Goal: Complete application form

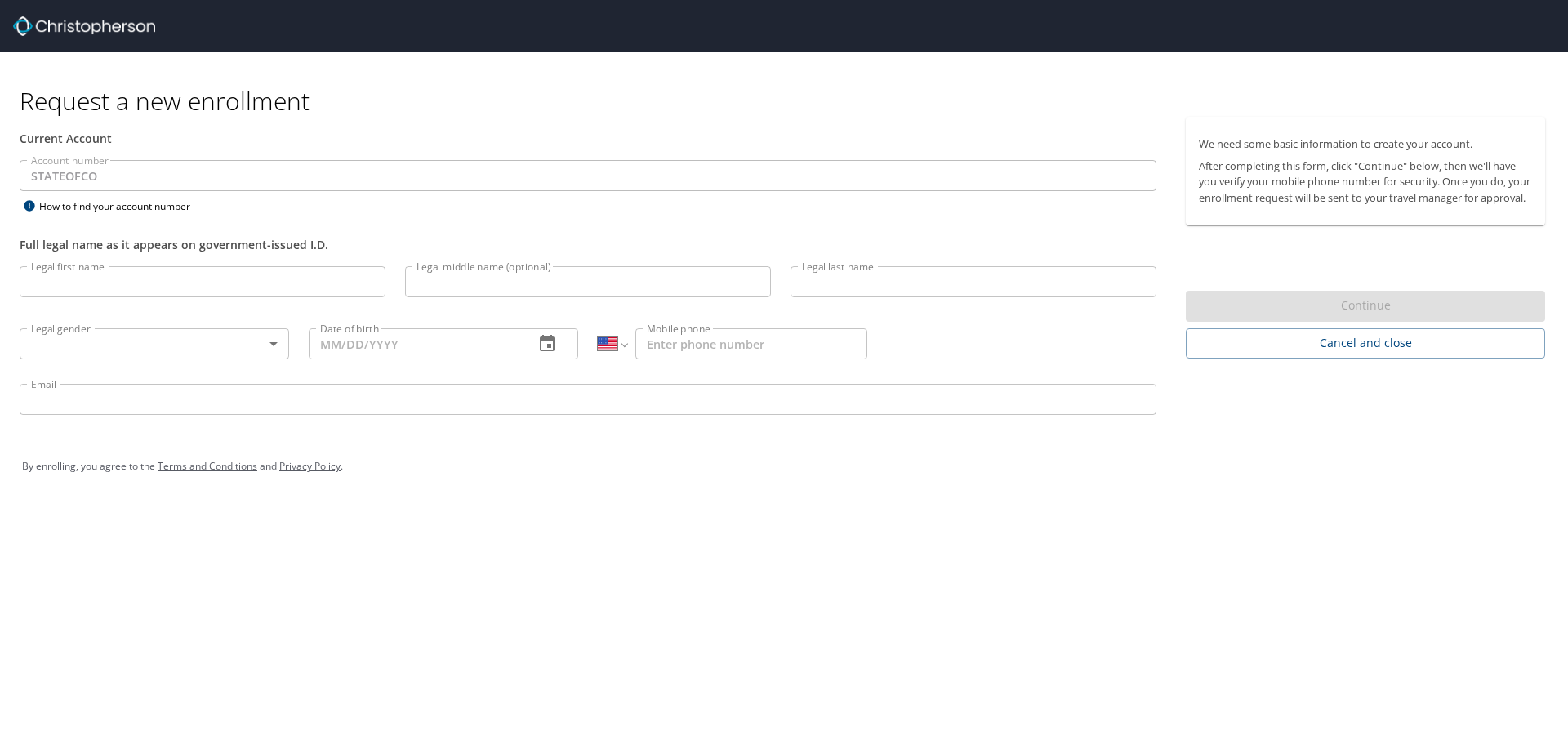
select select "US"
click at [37, 283] on input "Legal first name" at bounding box center [202, 281] width 366 height 31
click at [162, 290] on input "[PERSON_NAME]" at bounding box center [202, 281] width 366 height 31
type input "[PERSON_NAME]"
click at [445, 279] on input "Legal middle name (optional)" at bounding box center [587, 281] width 366 height 31
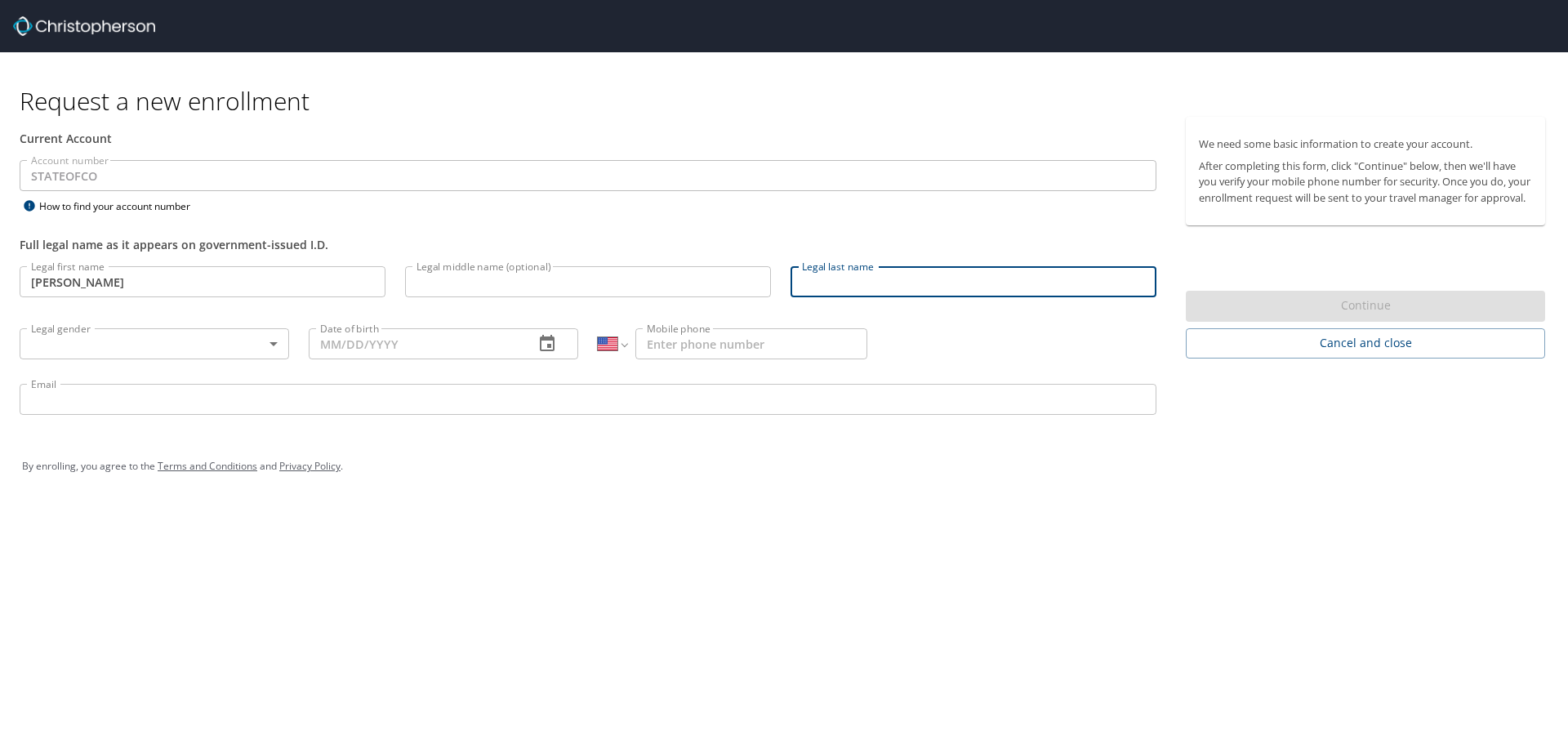
click at [819, 277] on input "Legal last name" at bounding box center [973, 281] width 366 height 31
type input "[PERSON_NAME]"
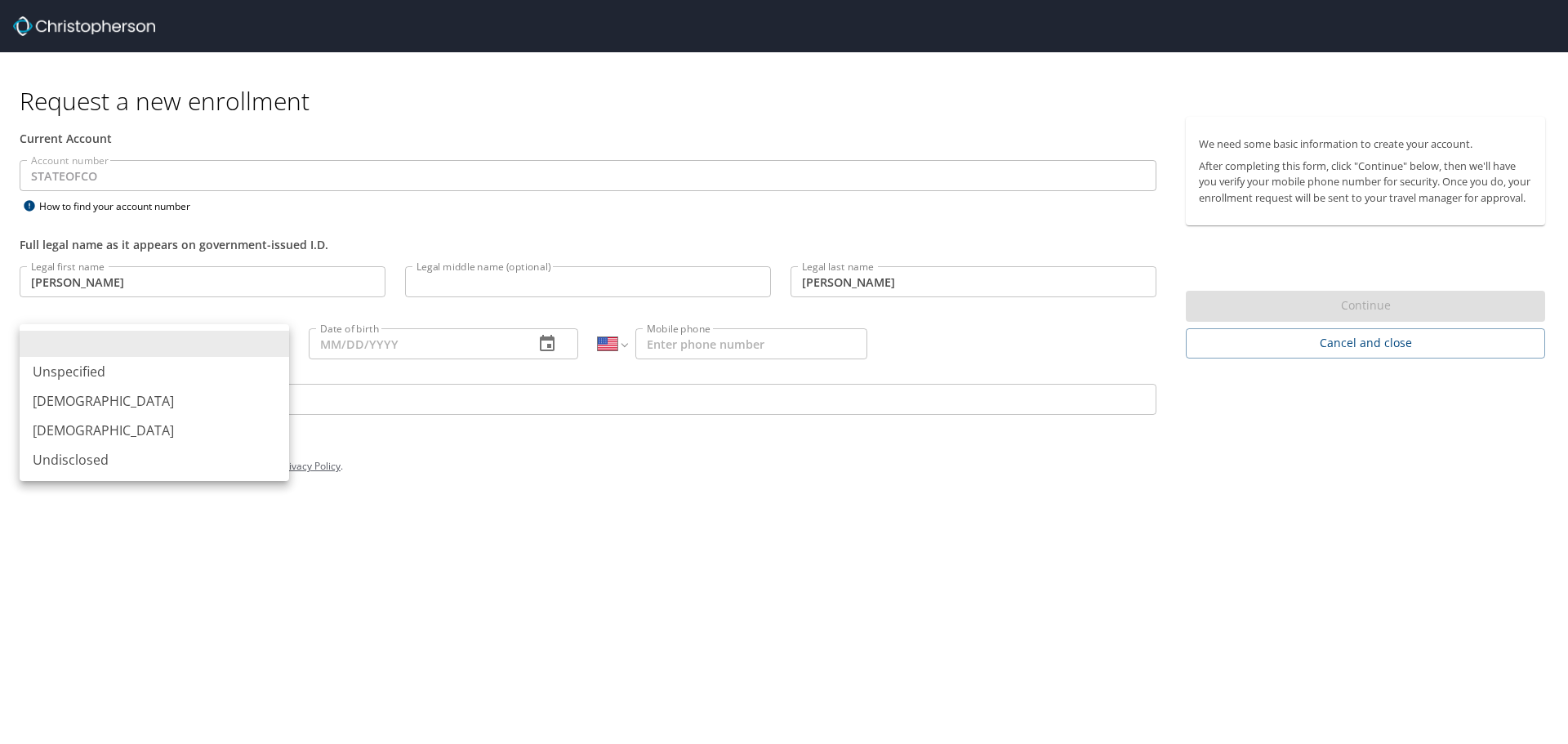
click at [273, 341] on body "Request a new enrollment Current Account Account number STATEOFCO Account numbe…" at bounding box center [784, 372] width 1568 height 744
drag, startPoint x: 69, startPoint y: 425, endPoint x: 101, endPoint y: 405, distance: 37.7
click at [71, 423] on li "[DEMOGRAPHIC_DATA]" at bounding box center [154, 430] width 269 height 29
type input "[DEMOGRAPHIC_DATA]"
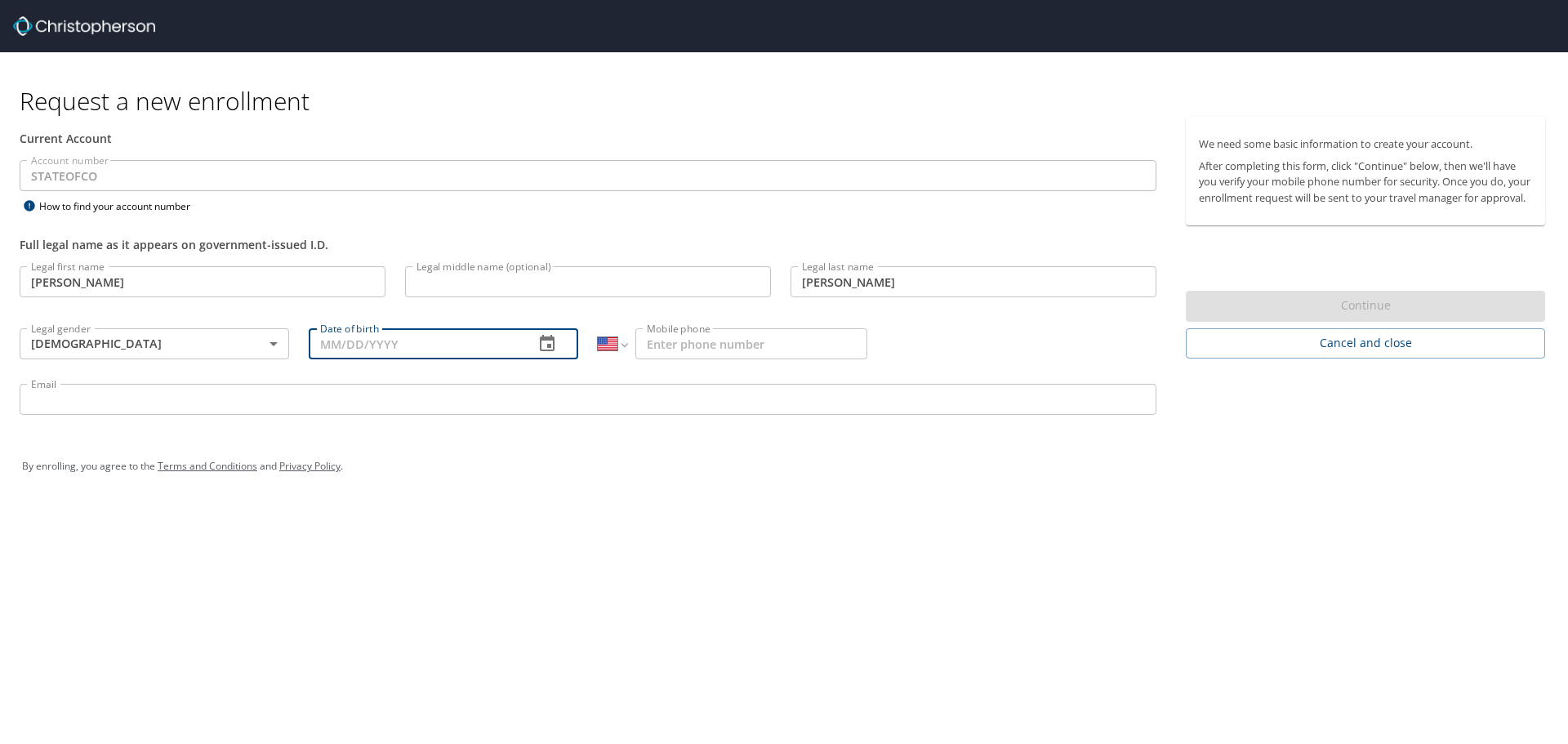
click at [351, 350] on input "Date of birth" at bounding box center [415, 343] width 212 height 31
type input "[DATE]"
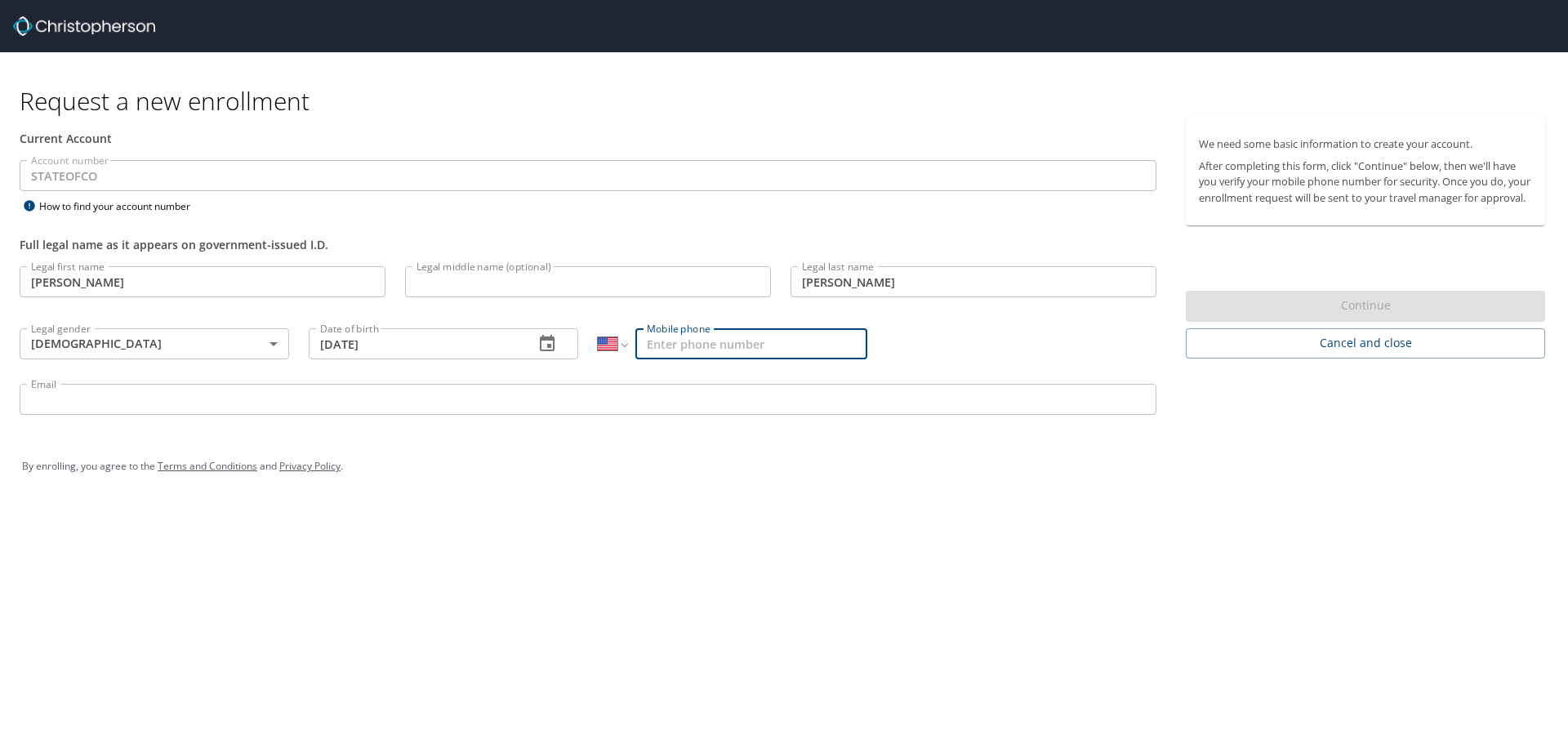
click at [658, 347] on input "Mobile phone" at bounding box center [752, 343] width 232 height 31
type input "[PHONE_NUMBER]"
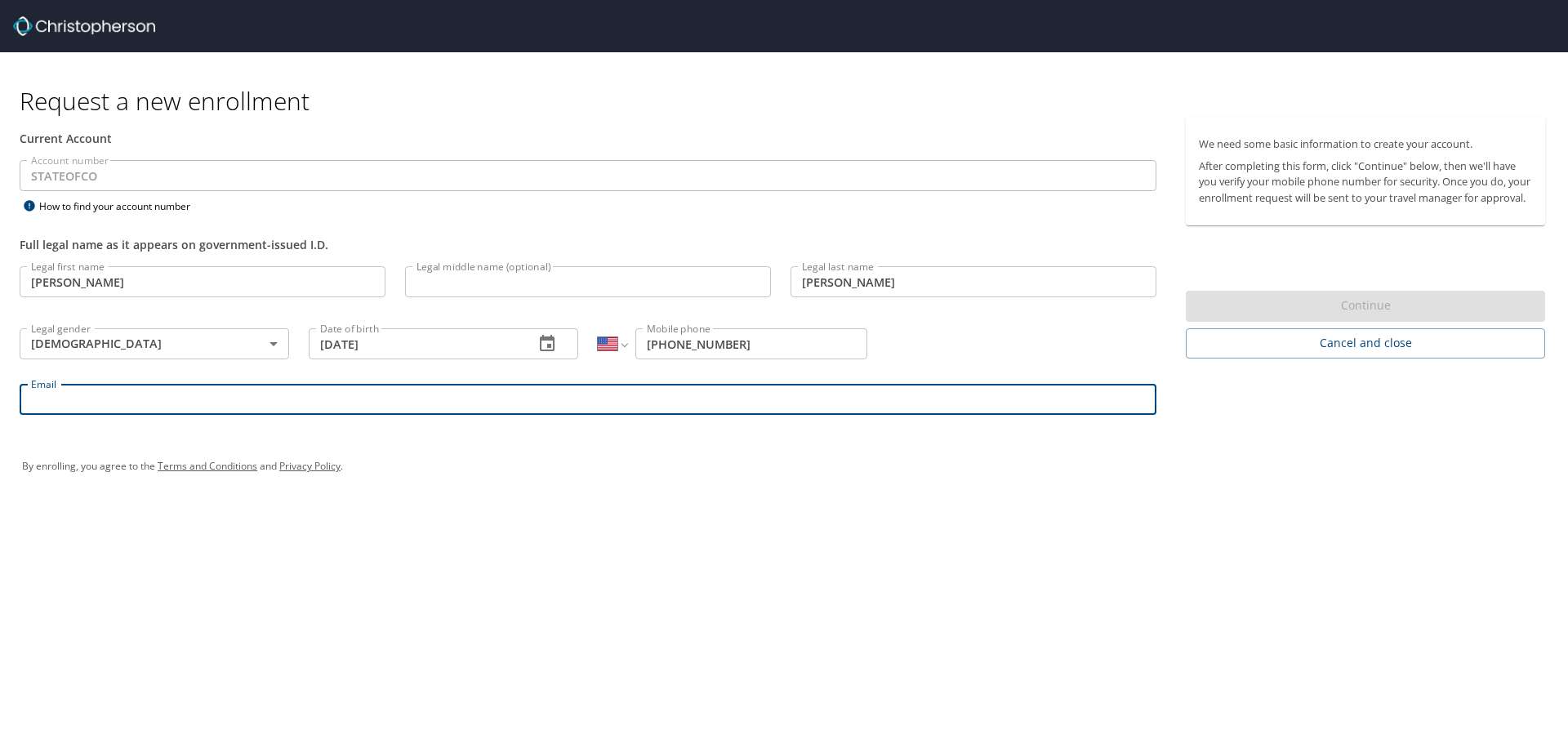
click at [56, 404] on input "Email" at bounding box center [587, 399] width 1136 height 31
type input "[PERSON_NAME][EMAIL_ADDRESS][PERSON_NAME][DOMAIN_NAME][US_STATE]"
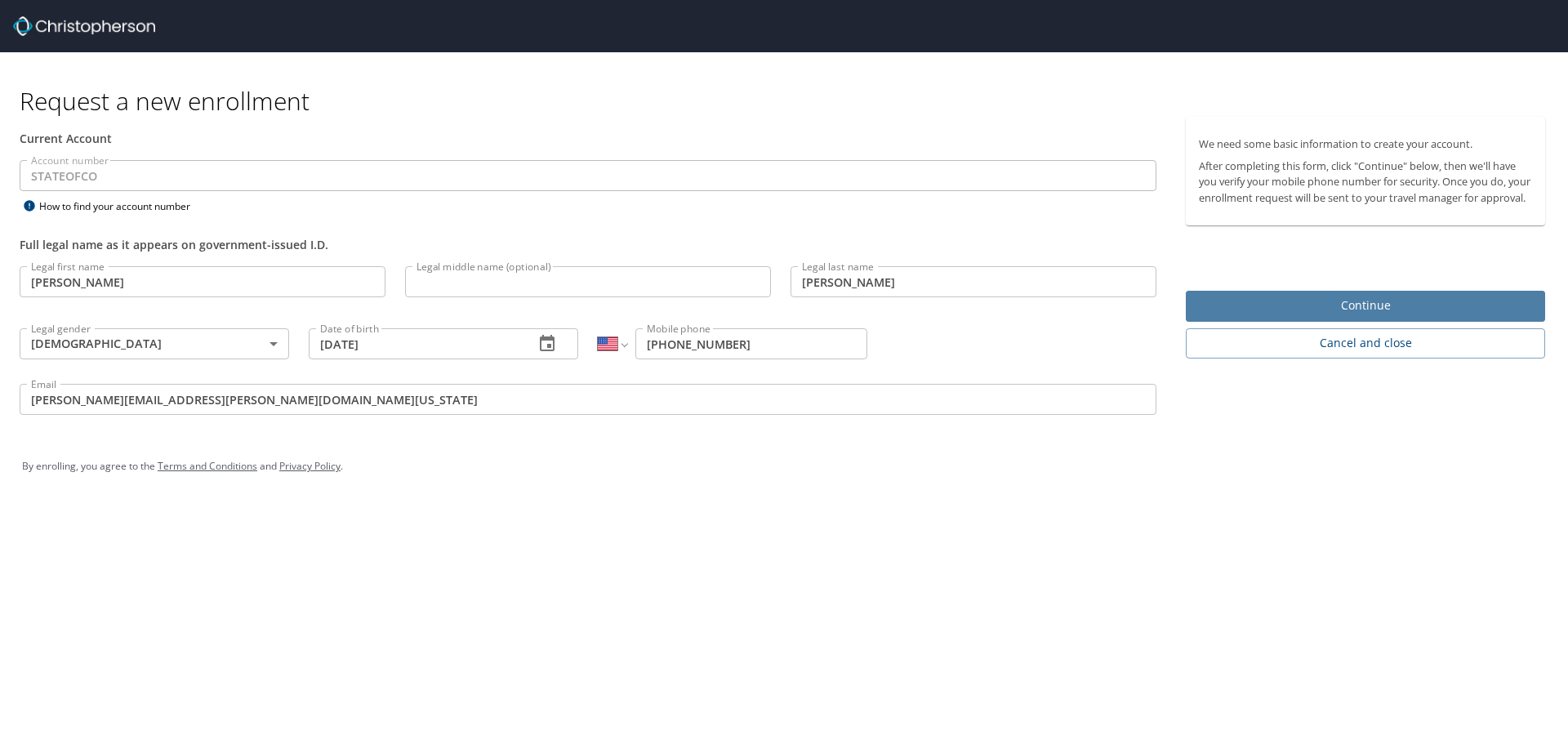
click at [1241, 316] on span "Continue" at bounding box center [1365, 306] width 333 height 20
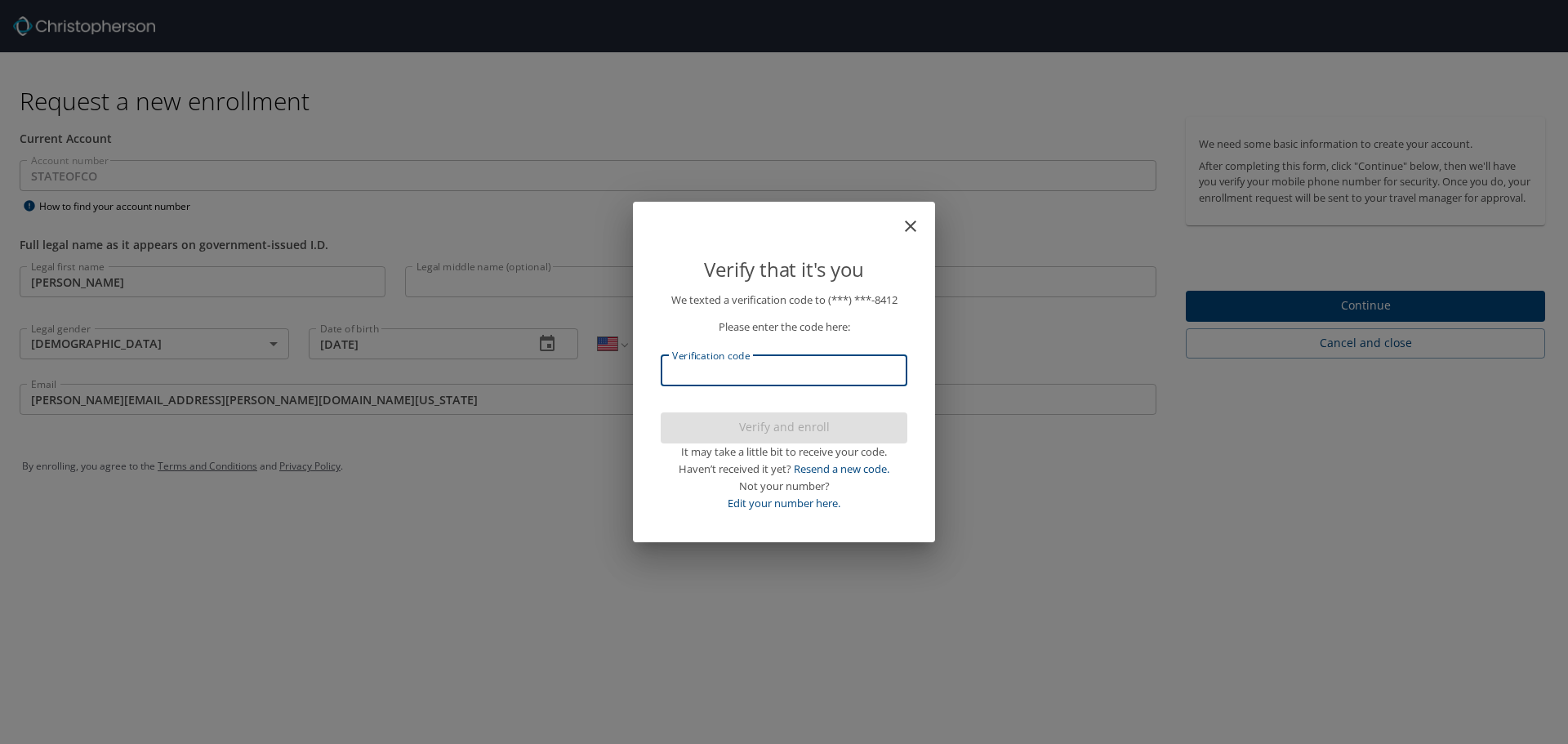
click at [672, 384] on input "Verification code" at bounding box center [784, 370] width 247 height 31
type input "456577"
click at [763, 424] on span "Verify and enroll" at bounding box center [784, 428] width 221 height 20
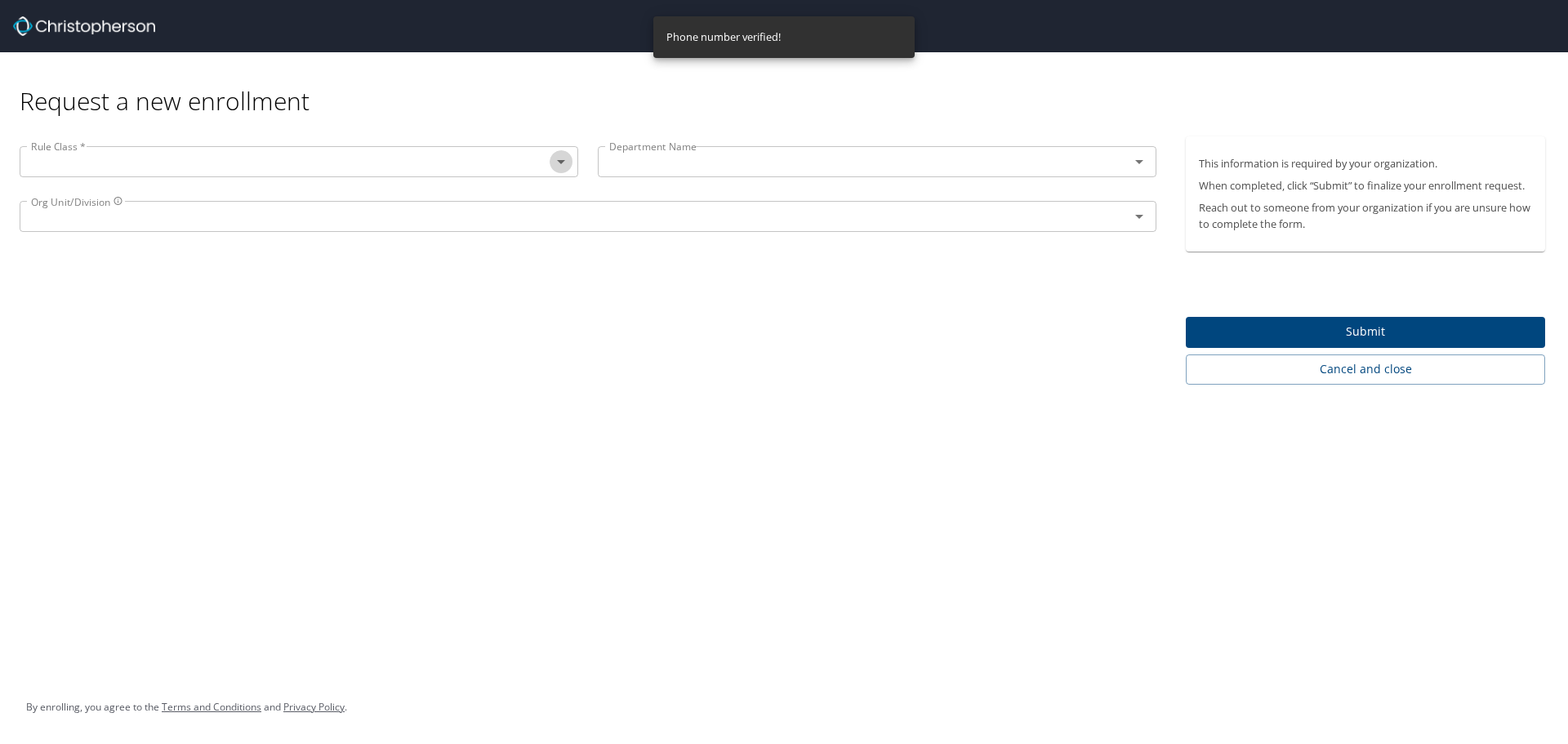
click at [558, 162] on icon "Open" at bounding box center [561, 161] width 19 height 19
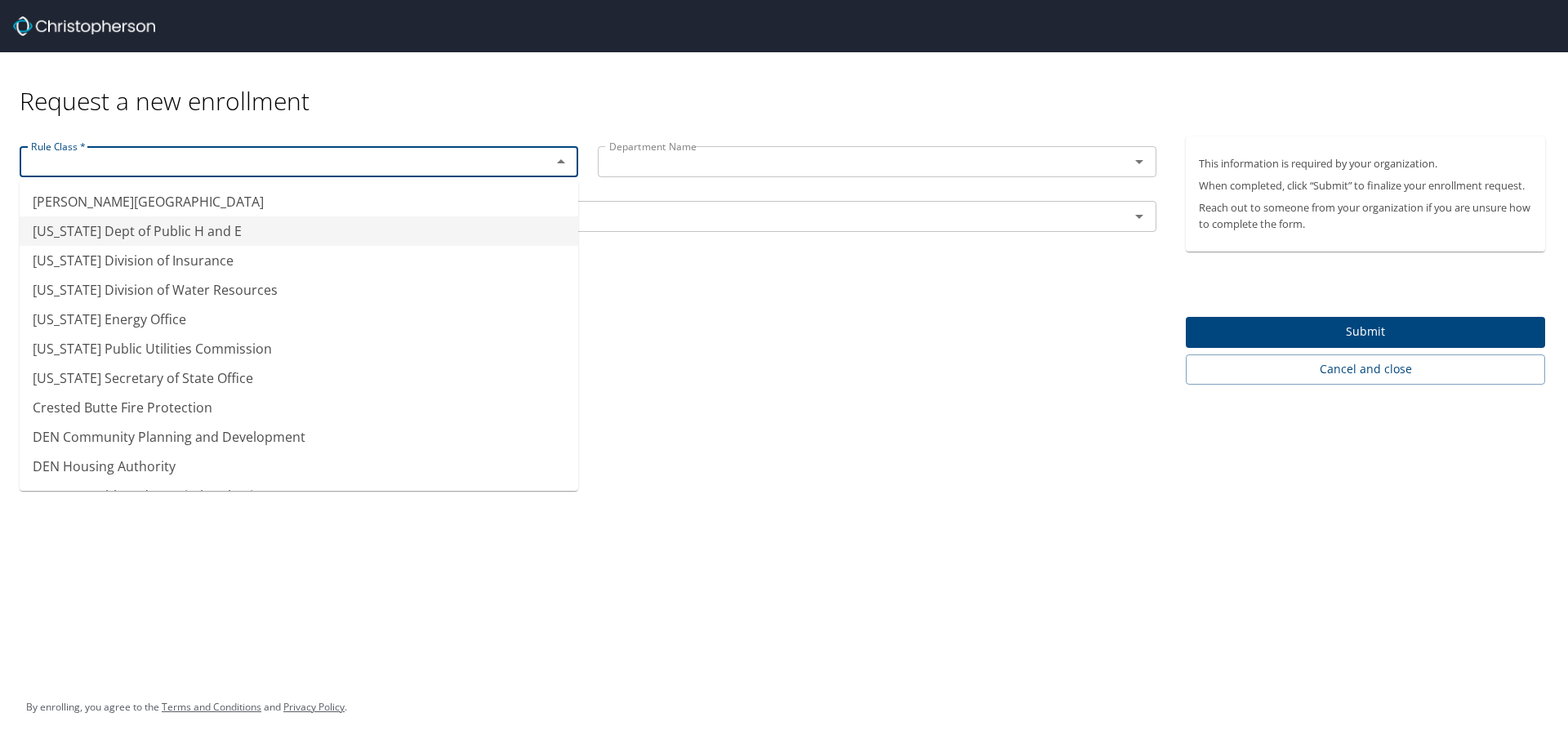
click at [226, 232] on li "[US_STATE] Dept of Public H and E" at bounding box center [299, 231] width 559 height 29
type input "[US_STATE] Dept of Public H and E"
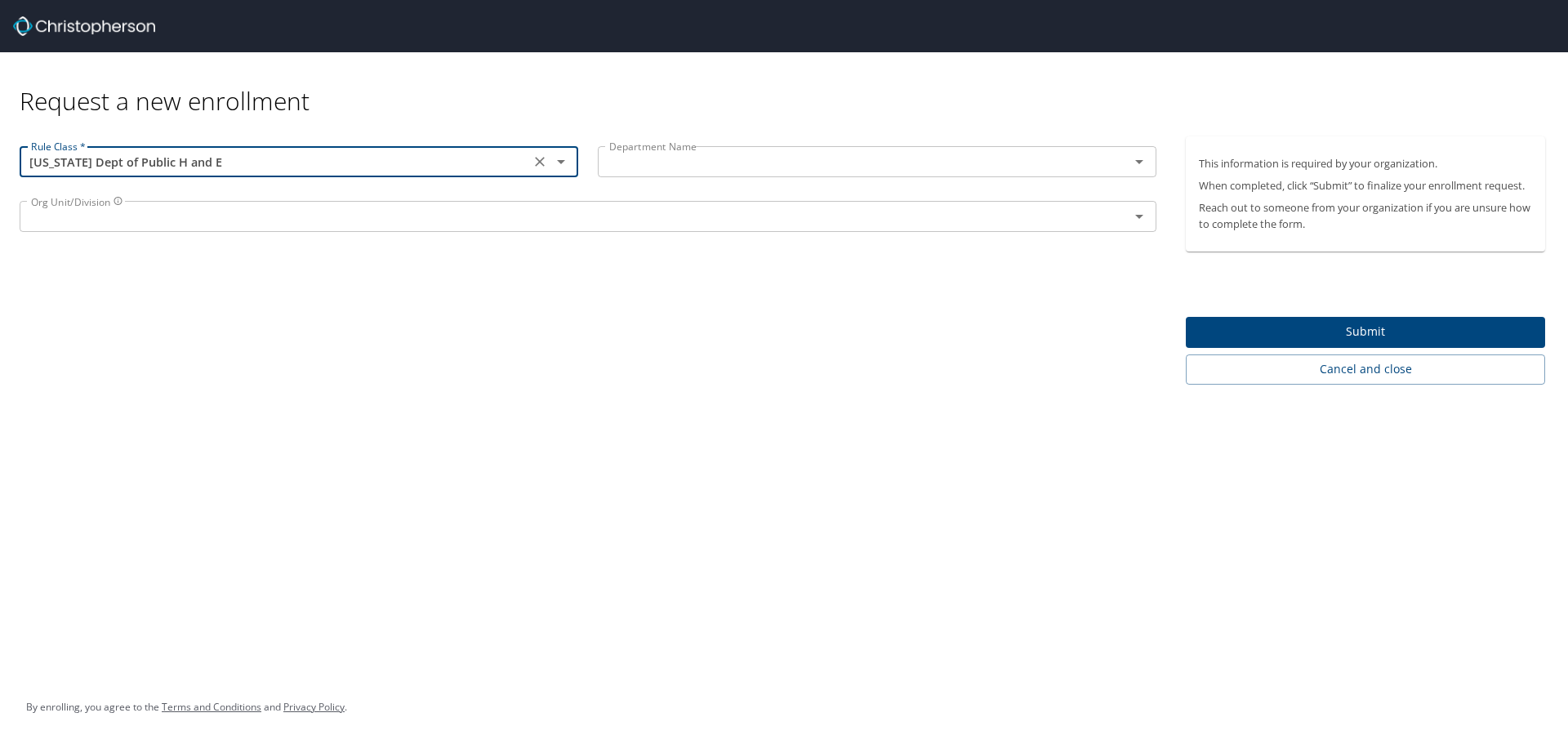
drag, startPoint x: 635, startPoint y: 169, endPoint x: 674, endPoint y: 167, distance: 39.1
click at [637, 169] on input "text" at bounding box center [853, 161] width 501 height 21
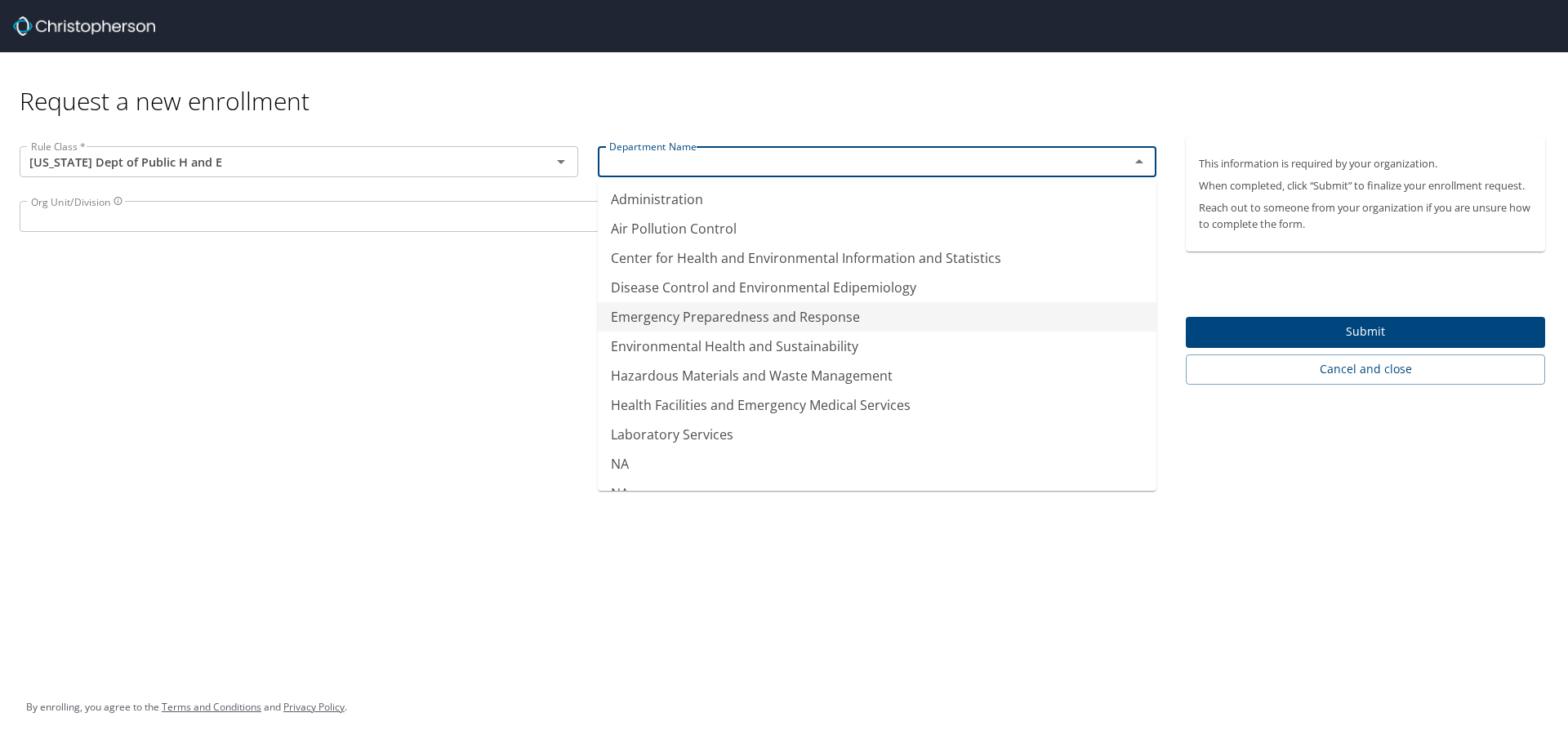
scroll to position [2, 0]
click at [682, 315] on li "Emergency Preparedness and Response" at bounding box center [877, 317] width 559 height 29
type input "Emergency Preparedness and Response"
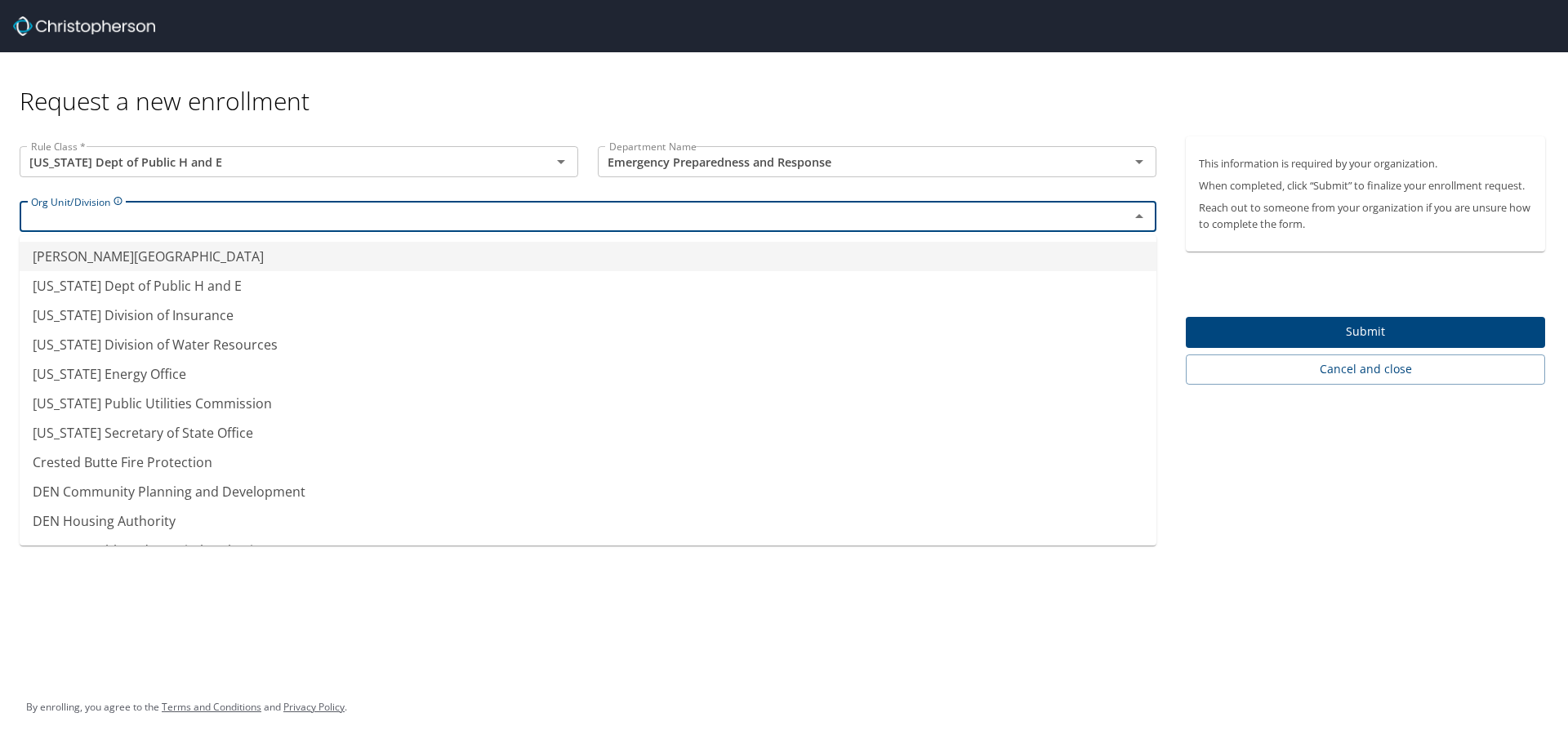
click at [48, 219] on input "text" at bounding box center [564, 215] width 1079 height 21
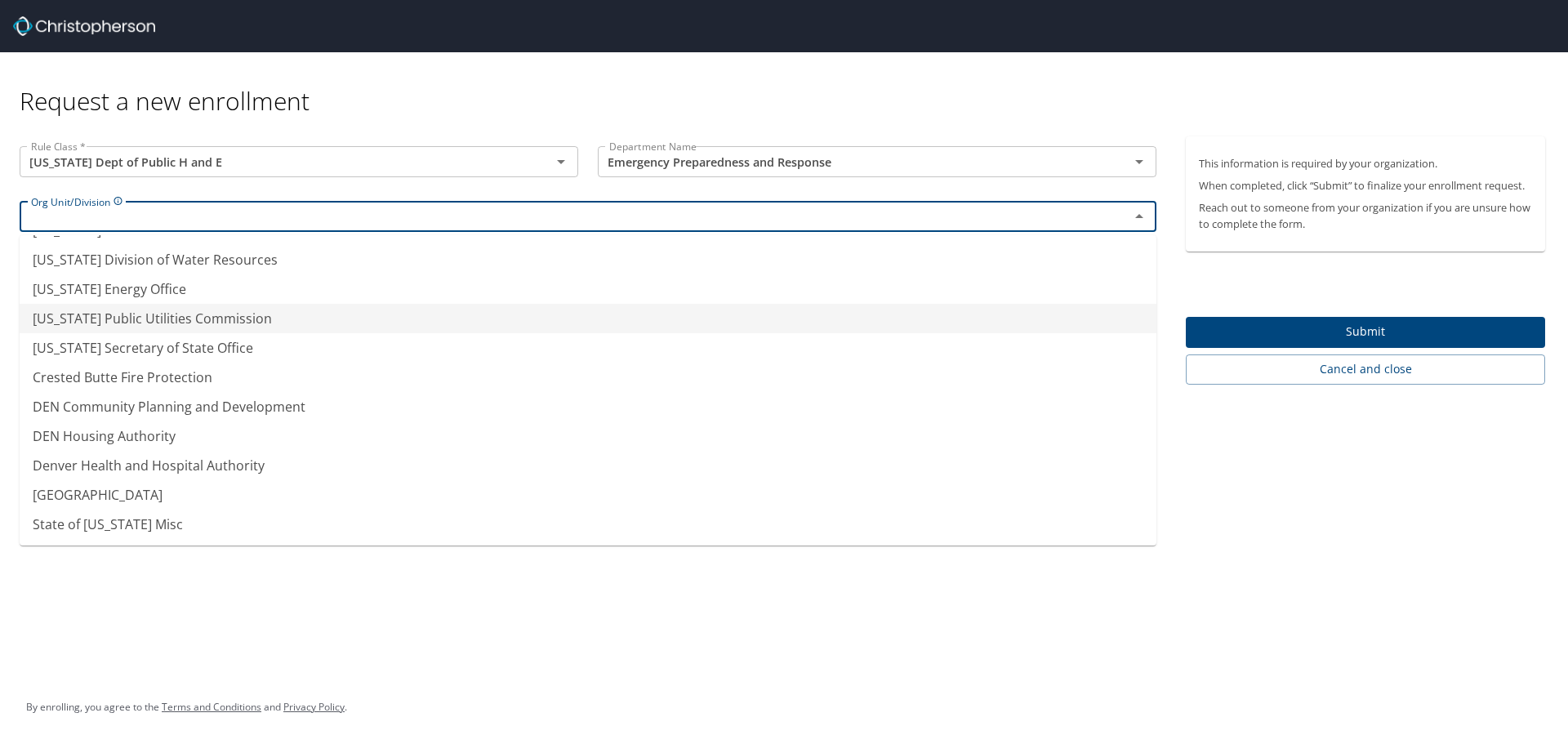
scroll to position [3, 0]
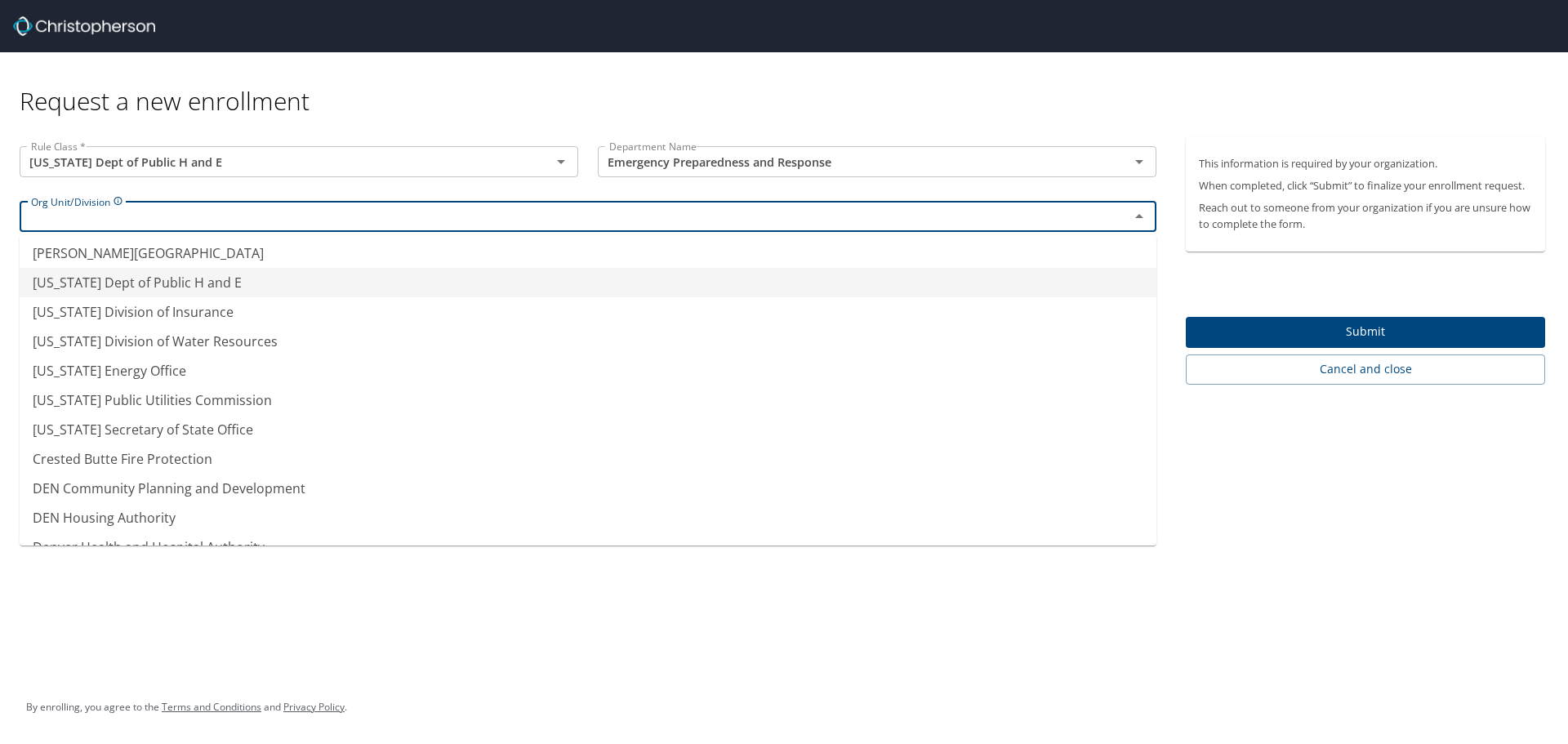
click at [163, 278] on li "[US_STATE] Dept of Public H and E" at bounding box center [587, 282] width 1136 height 29
type input "[US_STATE] Dept of Public H and E"
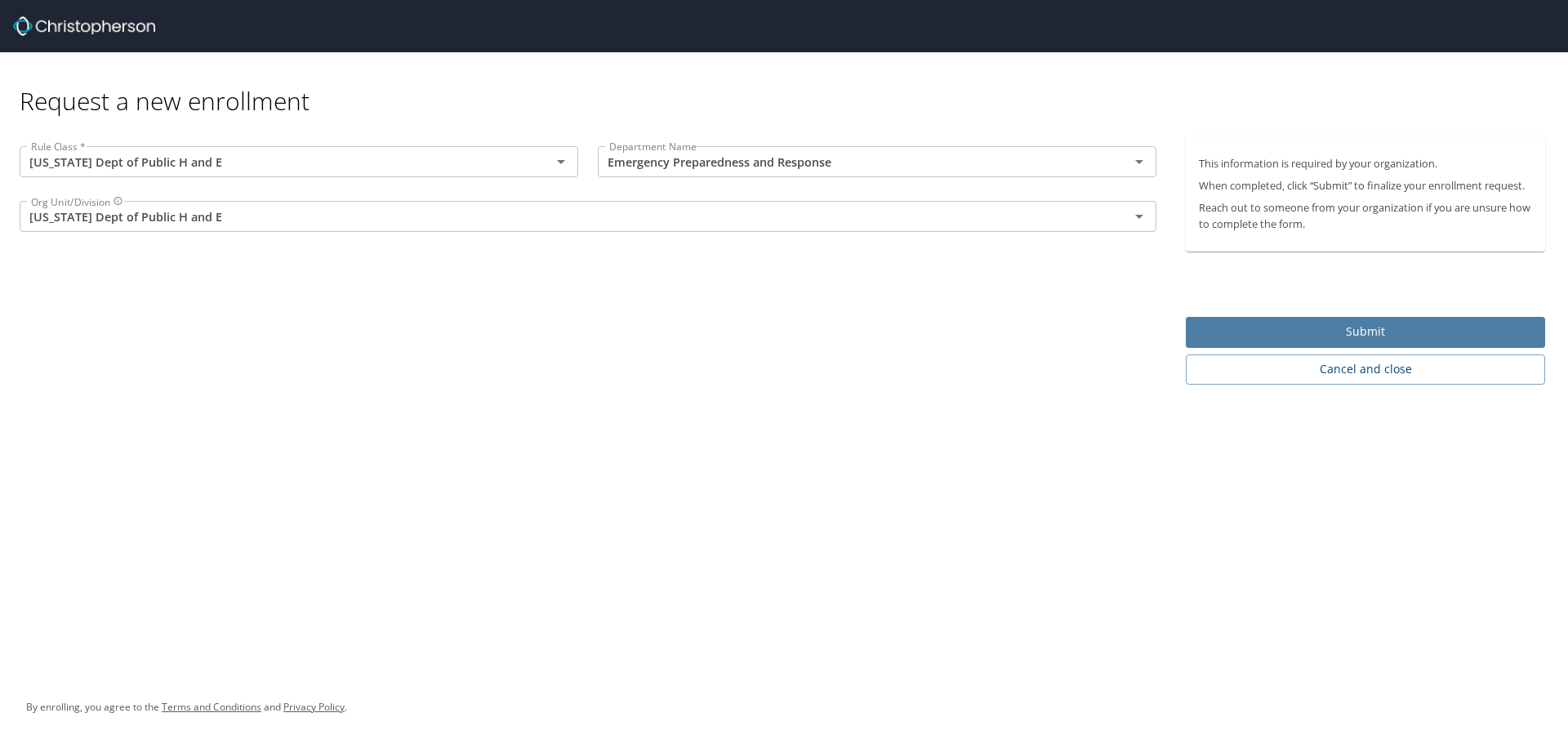
click at [1345, 322] on span "Submit" at bounding box center [1365, 332] width 333 height 20
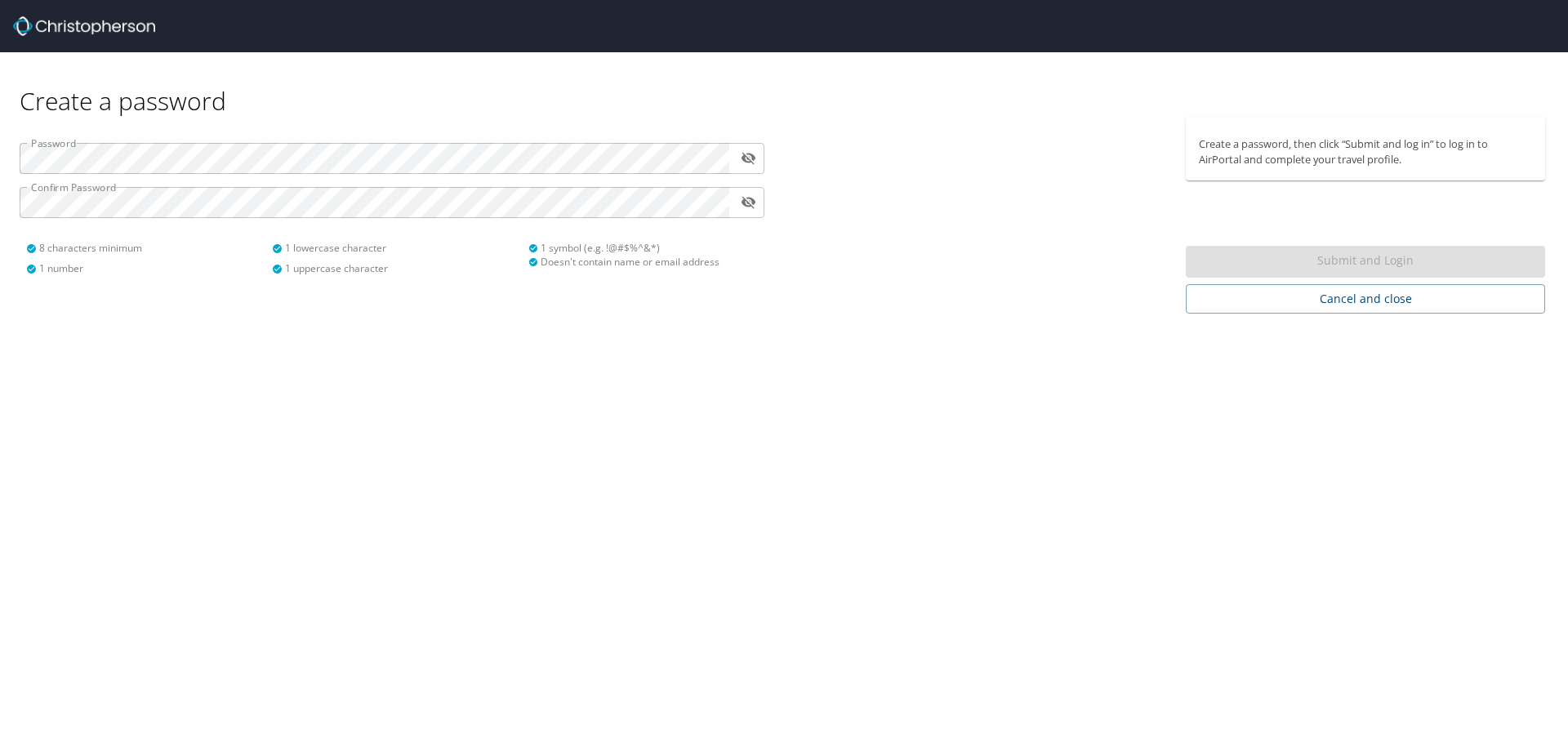
click at [146, 305] on div "Password ​ Confirm Password ​ 8 characters minimum 1 number 1 lowercase charact…" at bounding box center [391, 215] width 784 height 197
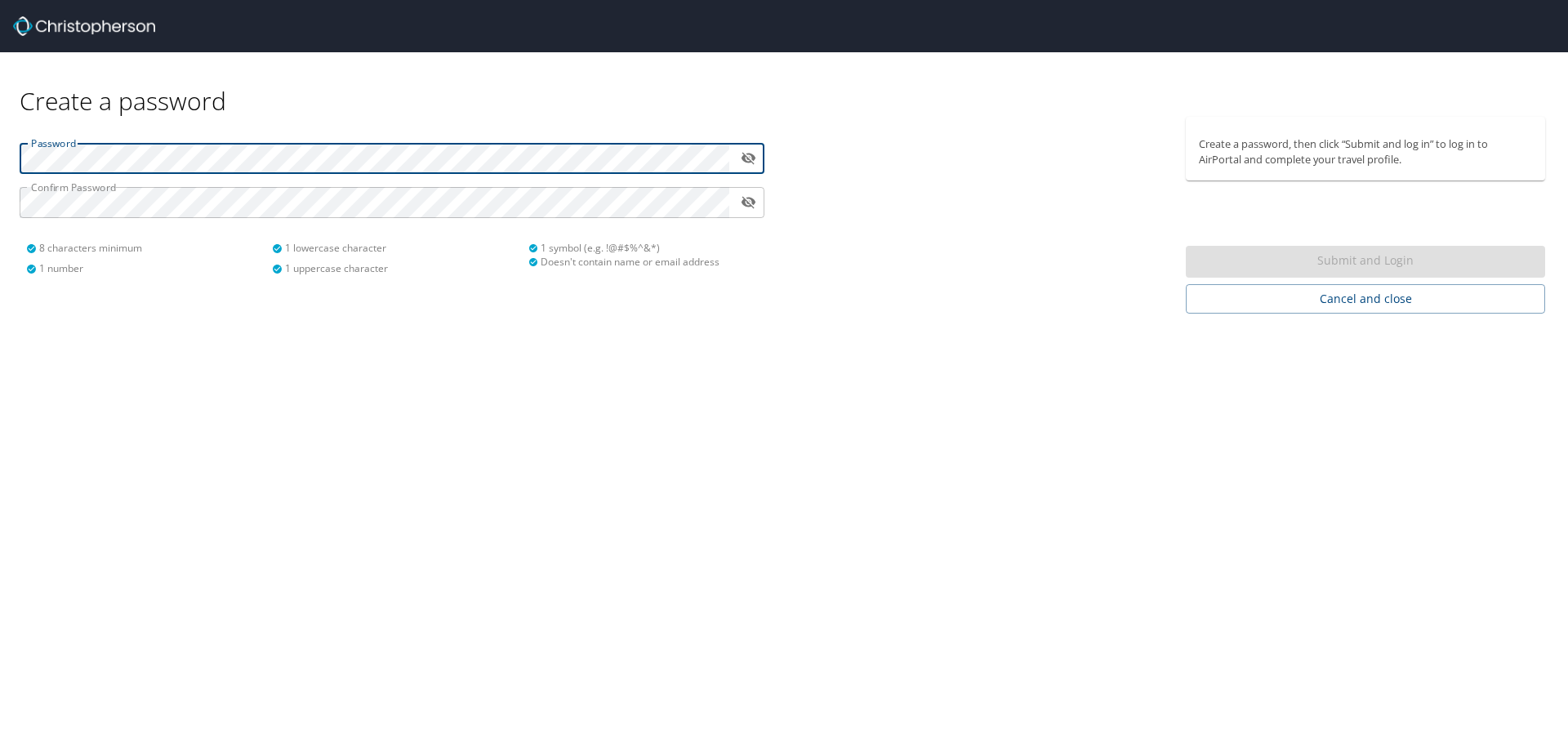
click at [0, 153] on div "Password ​ Confirm Password ​ 8 characters minimum 1 number 1 lowercase charact…" at bounding box center [391, 215] width 784 height 197
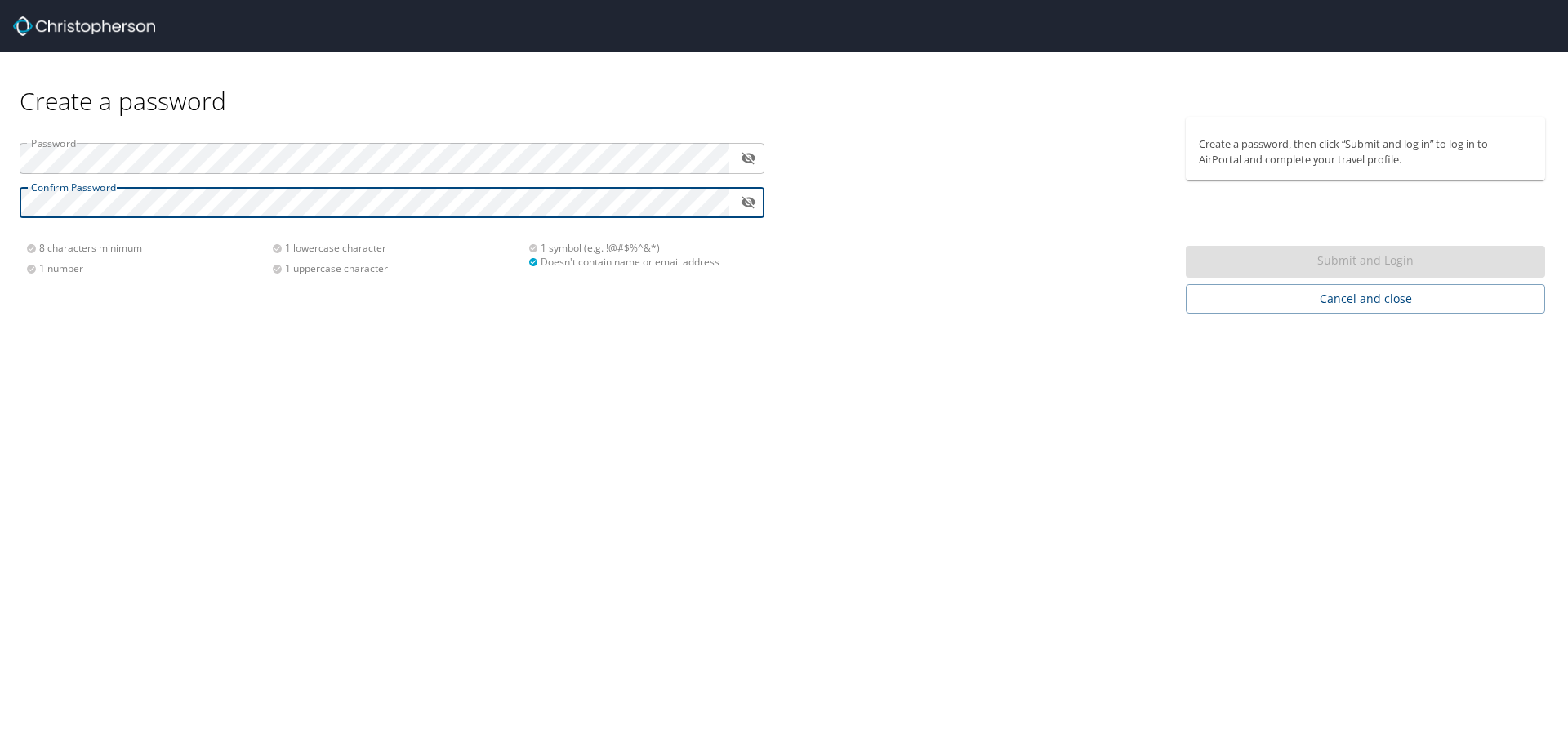
click at [0, 207] on div "Password ​ Confirm Password ​ 8 characters minimum 1 number 1 lowercase charact…" at bounding box center [391, 215] width 784 height 197
